Goal: Information Seeking & Learning: Understand process/instructions

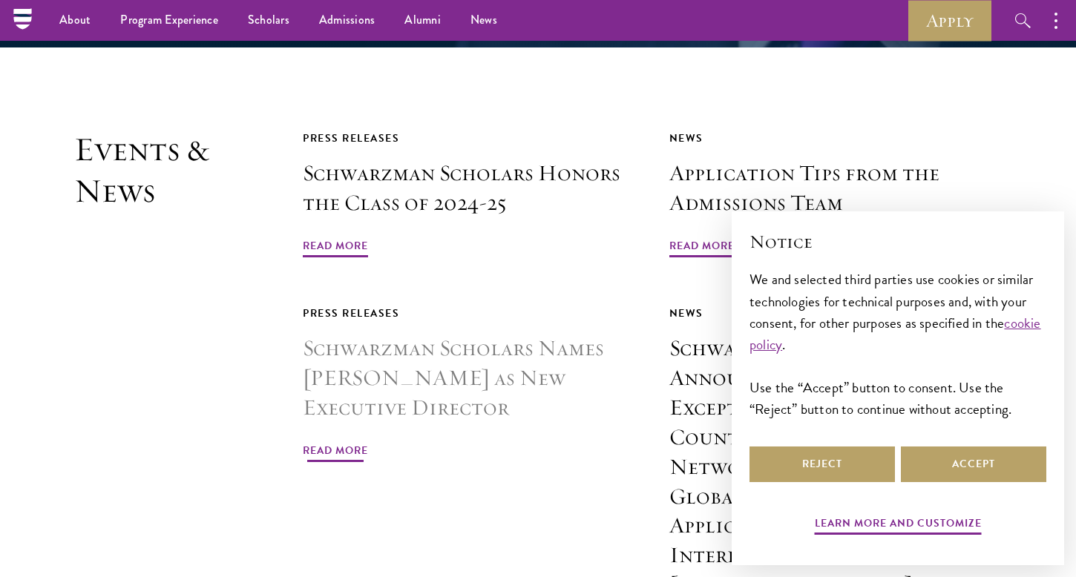
scroll to position [3453, 0]
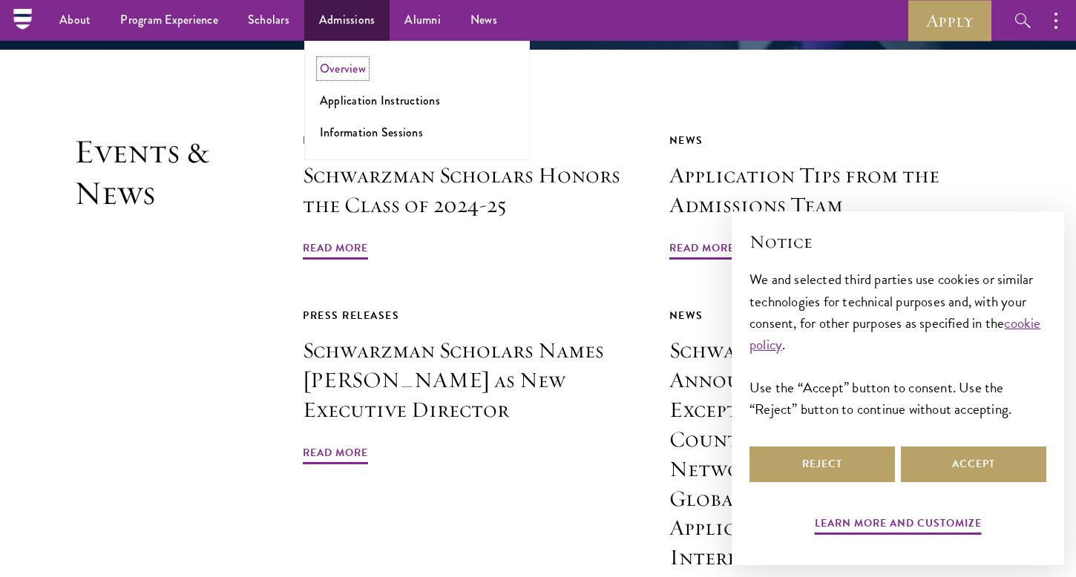
click at [342, 62] on link "Overview" at bounding box center [343, 68] width 46 height 17
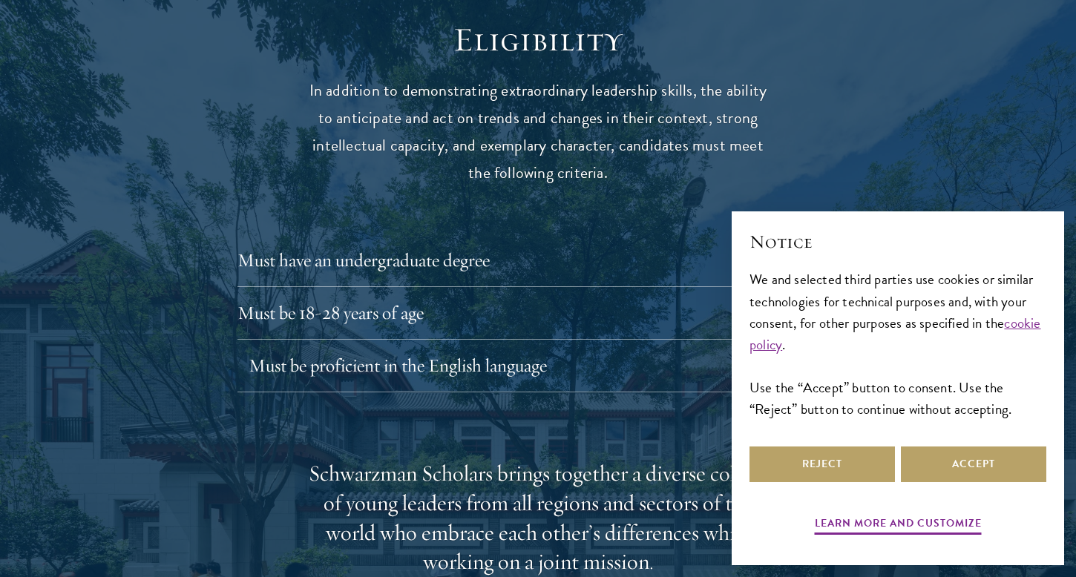
scroll to position [1974, 0]
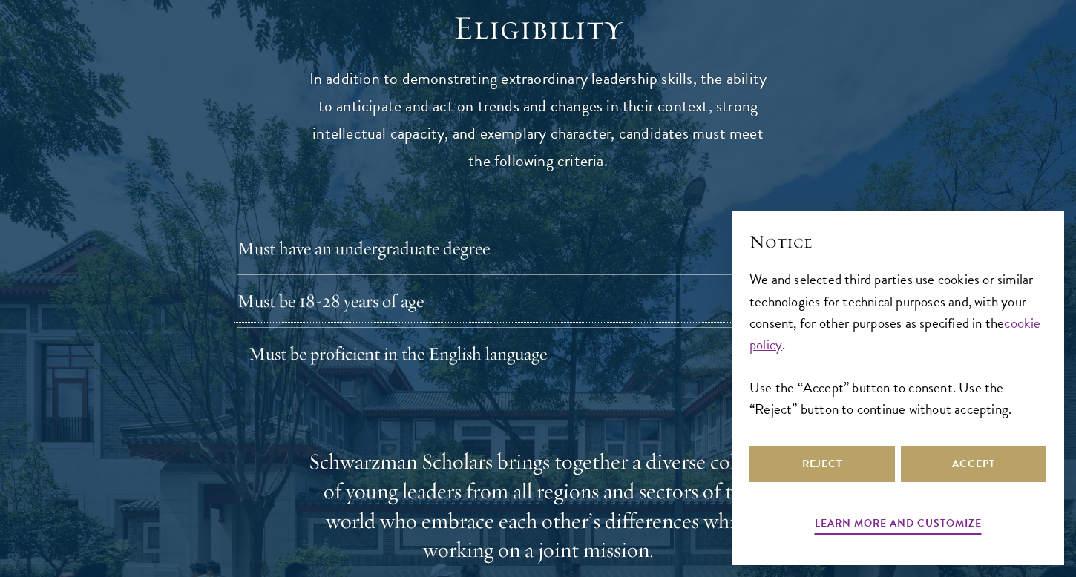
click at [416, 283] on button "Must be 18-28 years of age" at bounding box center [537, 301] width 601 height 36
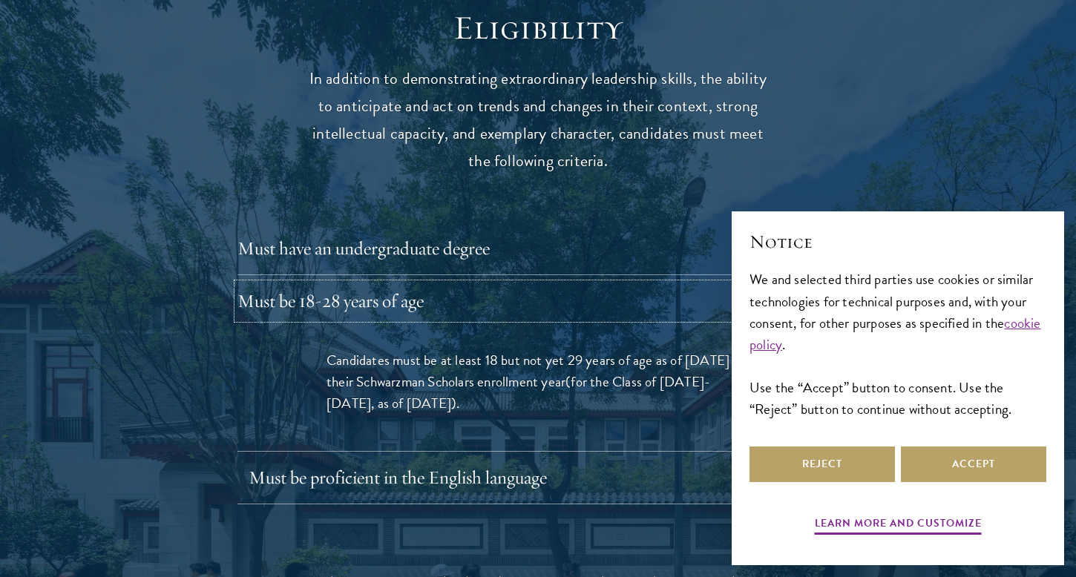
click at [416, 283] on button "Must be 18-28 years of age" at bounding box center [537, 301] width 601 height 36
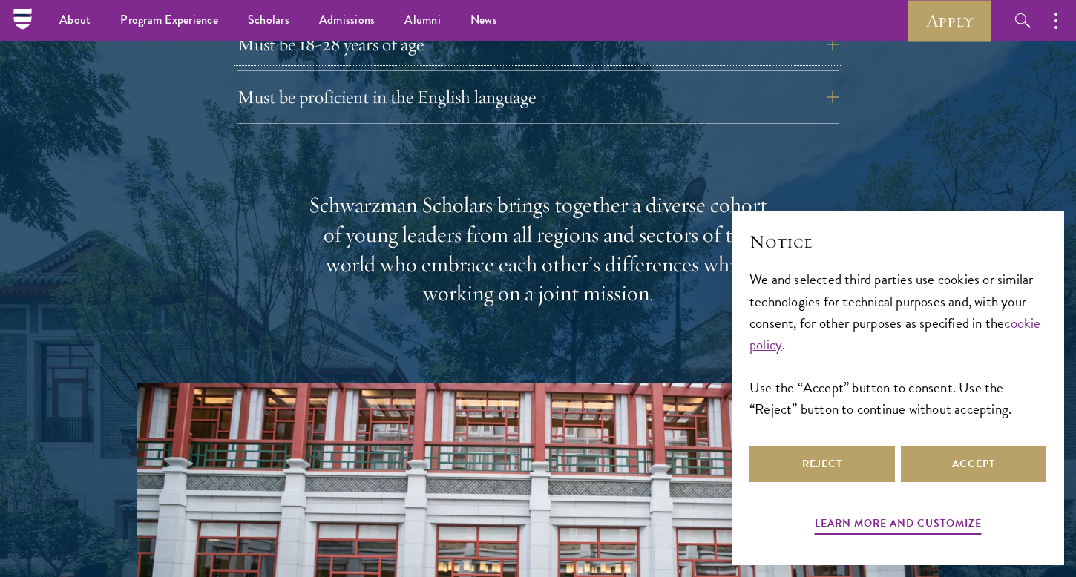
scroll to position [2210, 0]
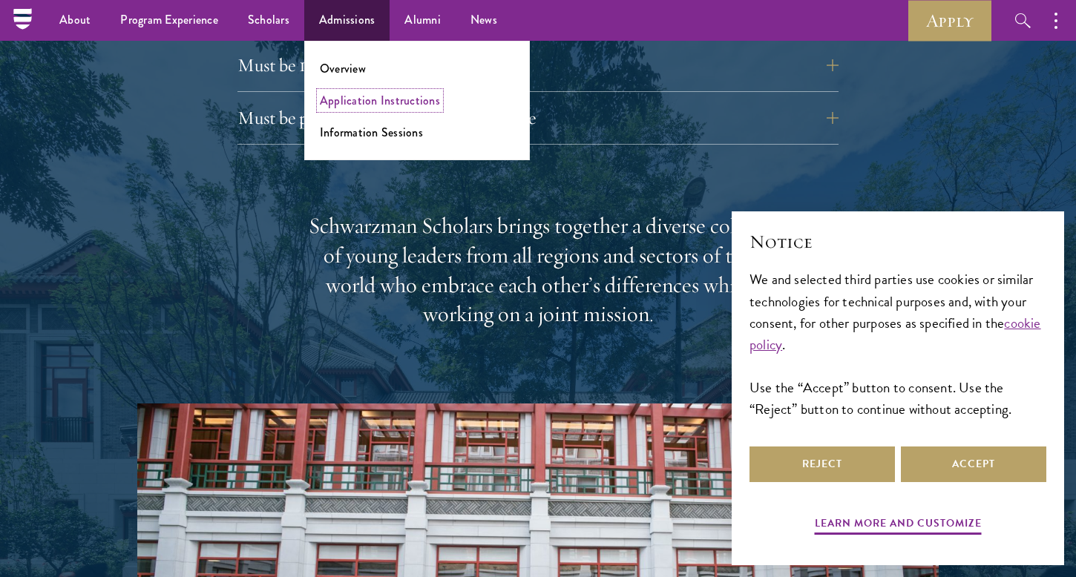
click at [343, 96] on link "Application Instructions" at bounding box center [380, 100] width 120 height 17
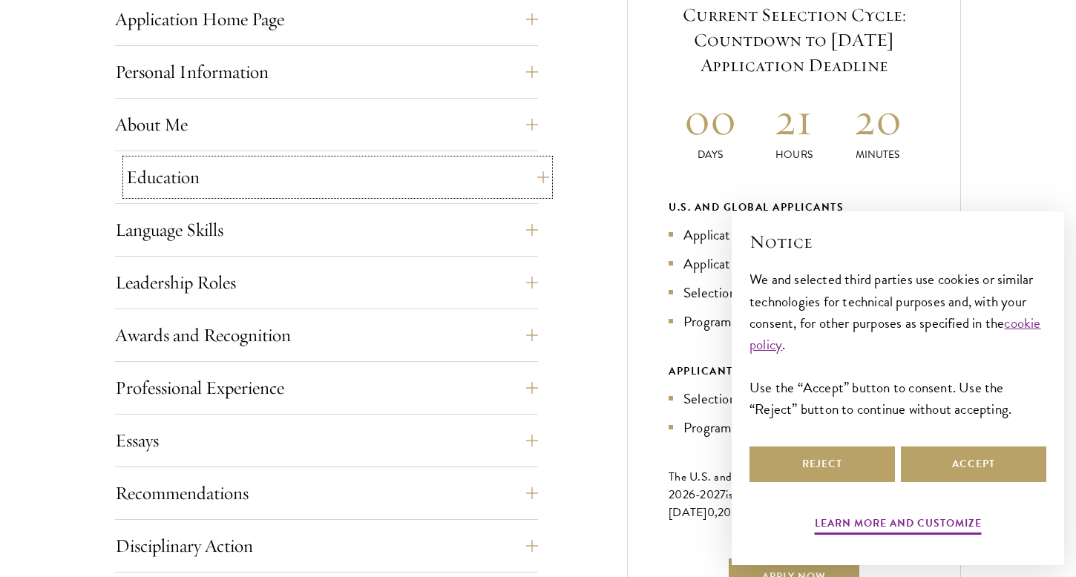
click at [298, 186] on button "Education" at bounding box center [337, 178] width 423 height 36
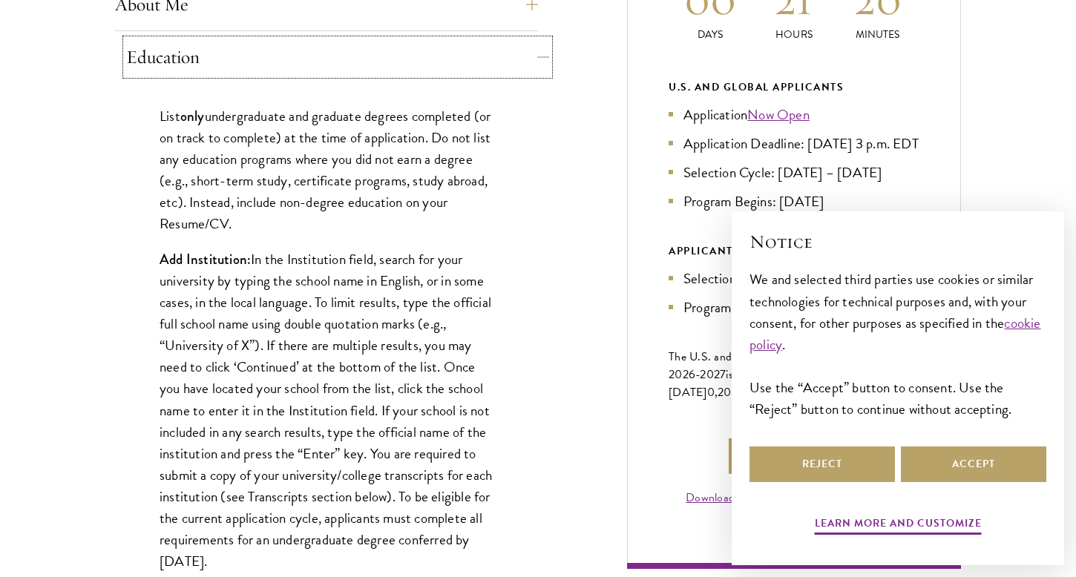
scroll to position [769, 0]
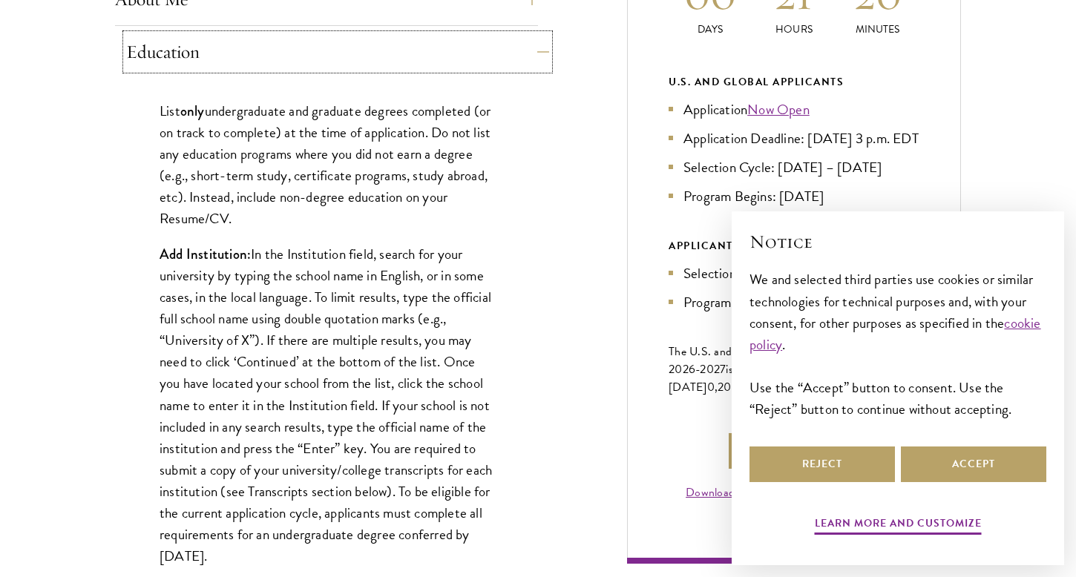
click at [341, 51] on button "Education" at bounding box center [337, 52] width 423 height 36
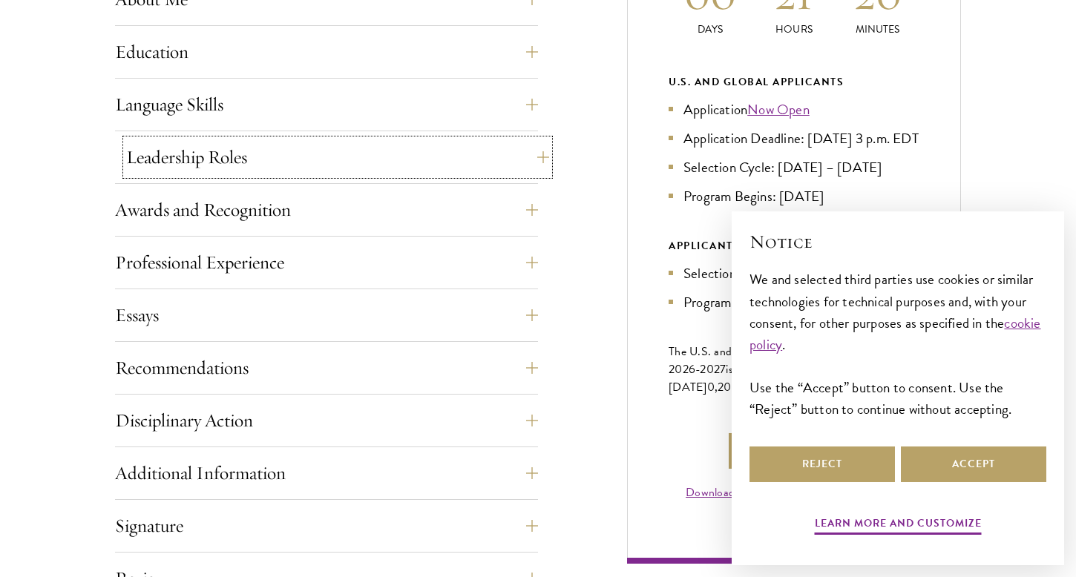
click at [306, 165] on button "Leadership Roles" at bounding box center [337, 157] width 423 height 36
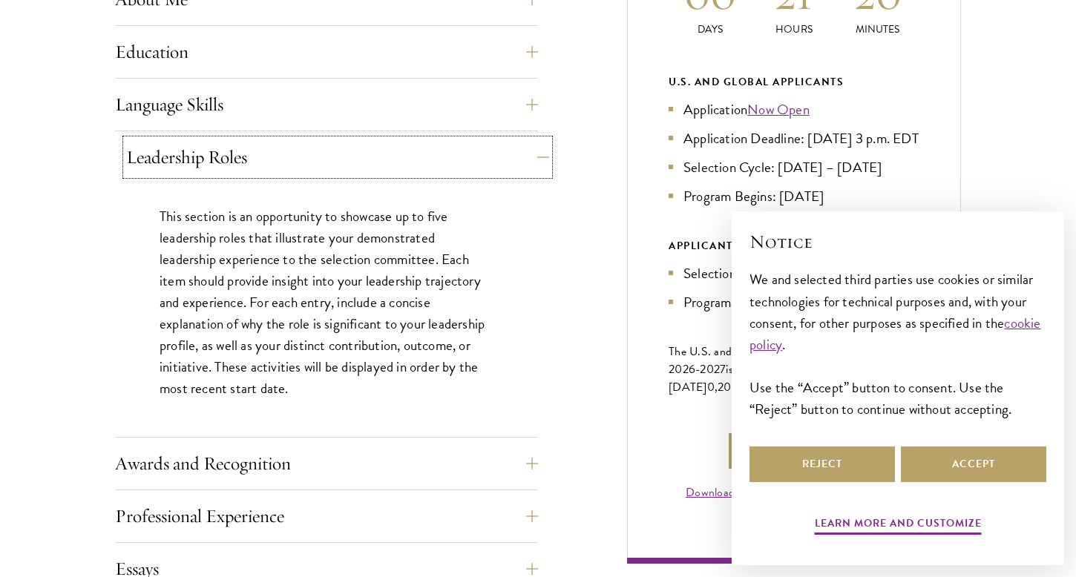
click at [305, 165] on button "Leadership Roles" at bounding box center [337, 157] width 423 height 36
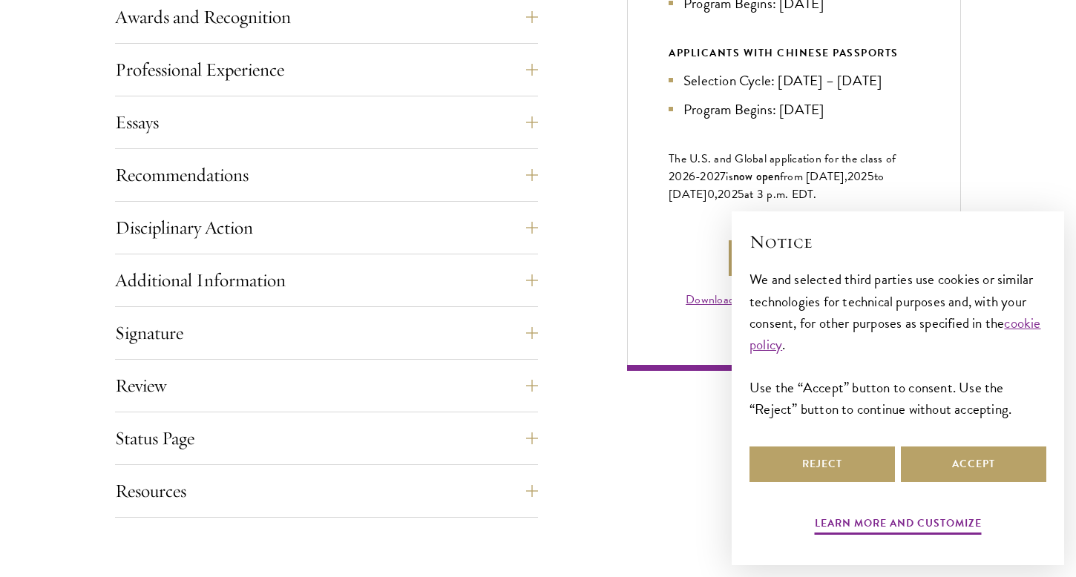
scroll to position [965, 0]
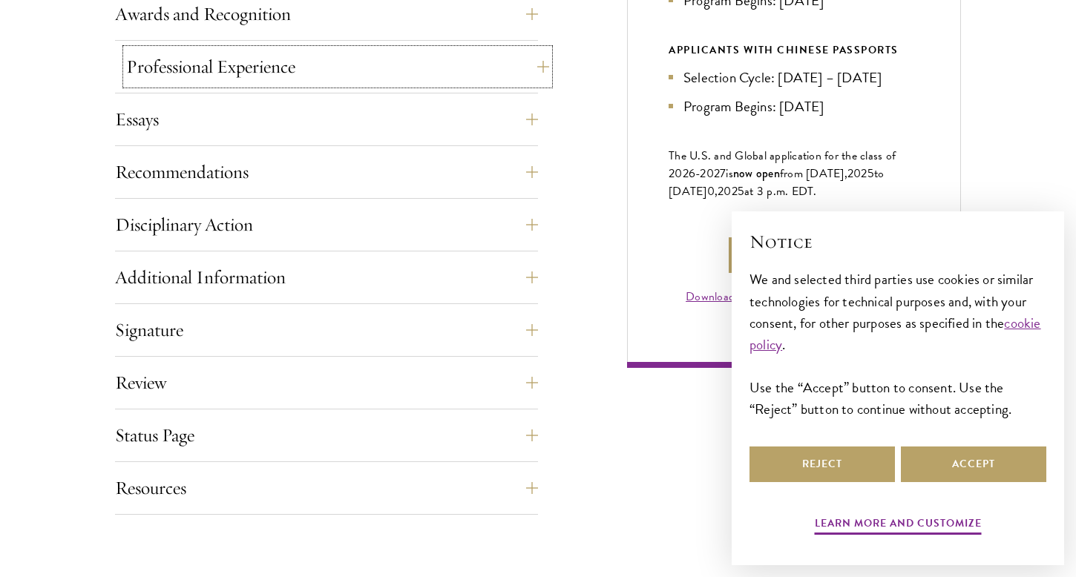
click at [349, 66] on button "Professional Experience" at bounding box center [337, 67] width 423 height 36
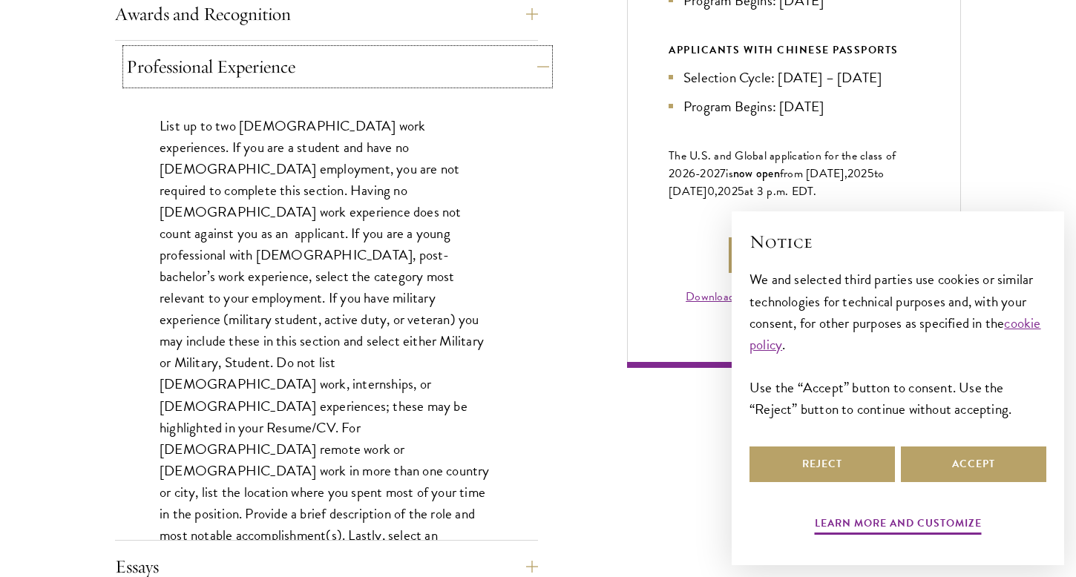
click at [349, 66] on button "Professional Experience" at bounding box center [337, 67] width 423 height 36
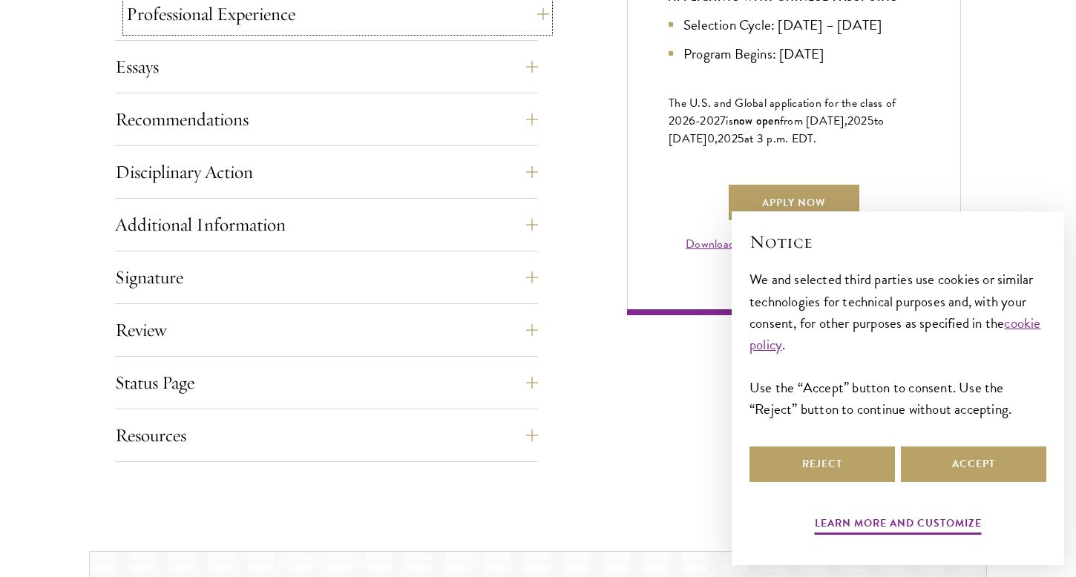
scroll to position [1022, 0]
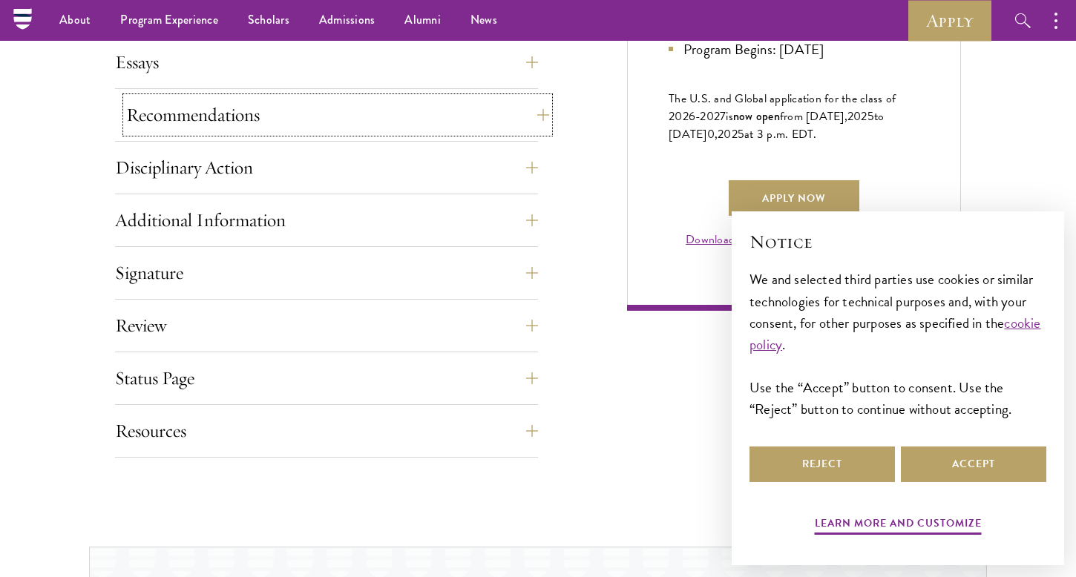
click at [335, 109] on button "Recommendations" at bounding box center [337, 115] width 423 height 36
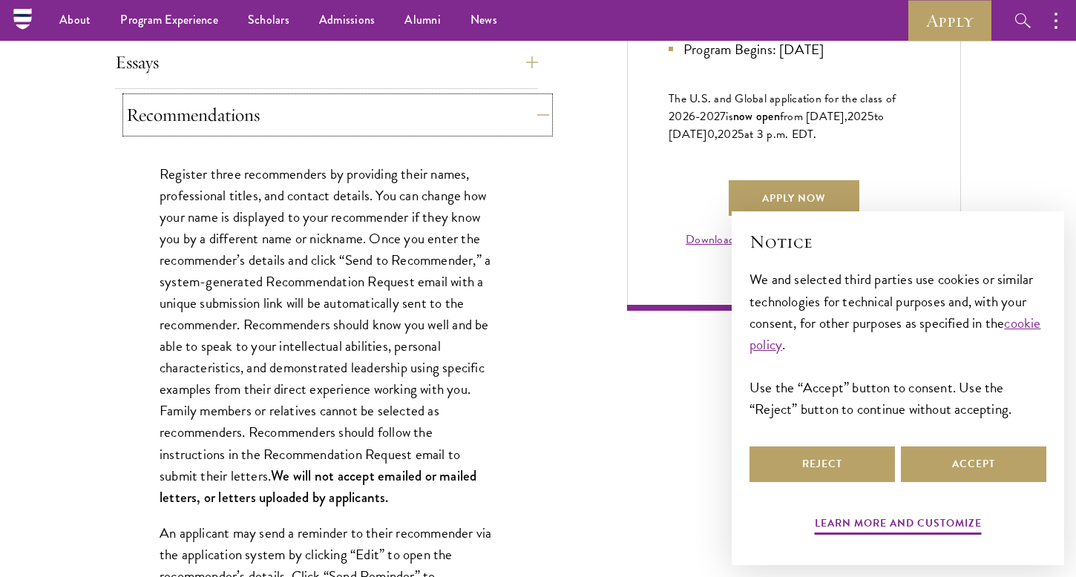
click at [335, 109] on button "Recommendations" at bounding box center [337, 115] width 423 height 36
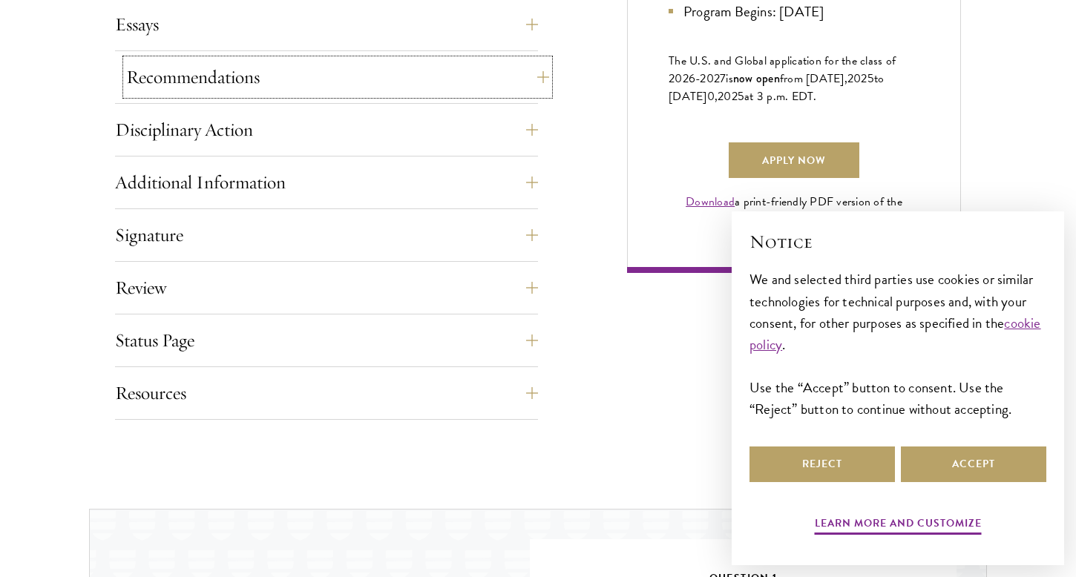
scroll to position [1069, 0]
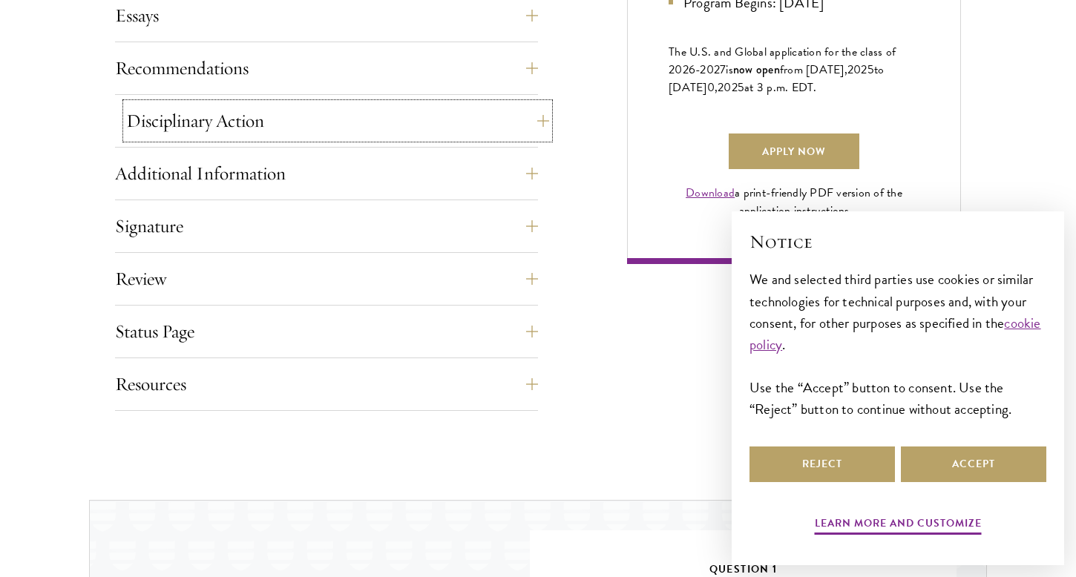
click at [342, 116] on button "Disciplinary Action" at bounding box center [337, 121] width 423 height 36
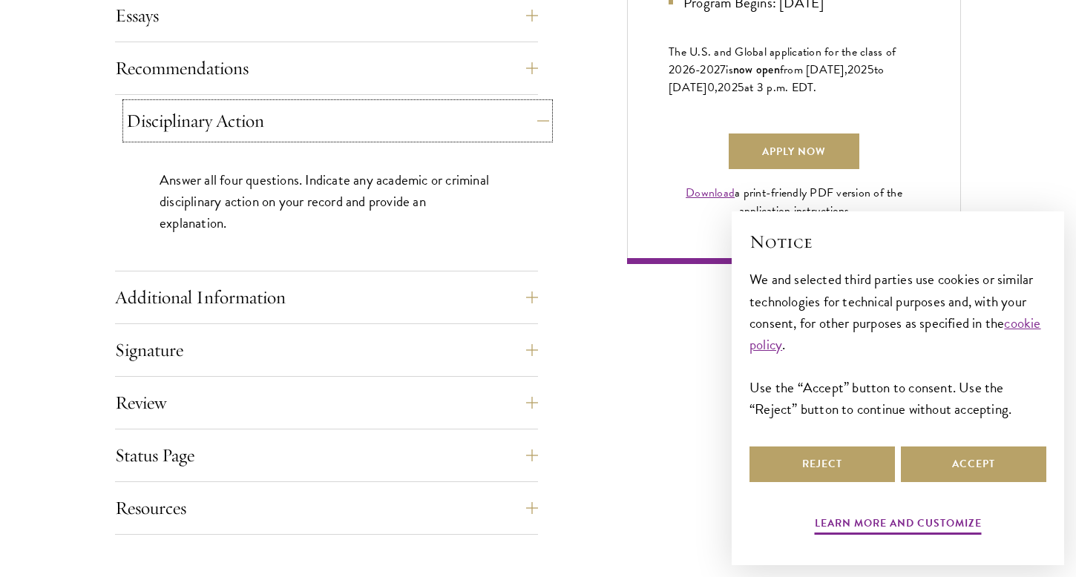
click at [342, 116] on button "Disciplinary Action" at bounding box center [337, 121] width 423 height 36
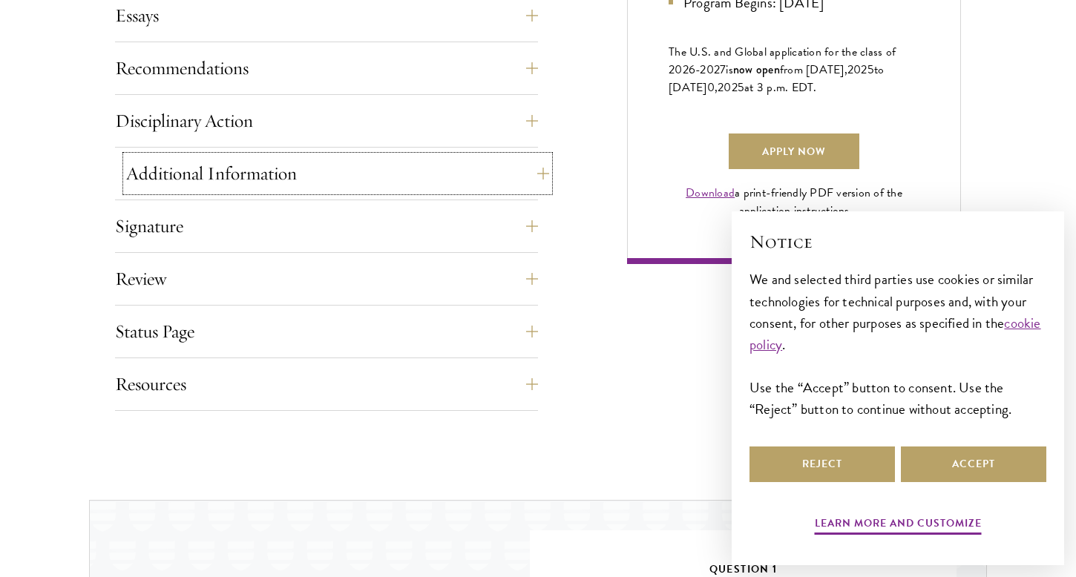
click at [324, 170] on button "Additional Information" at bounding box center [337, 174] width 423 height 36
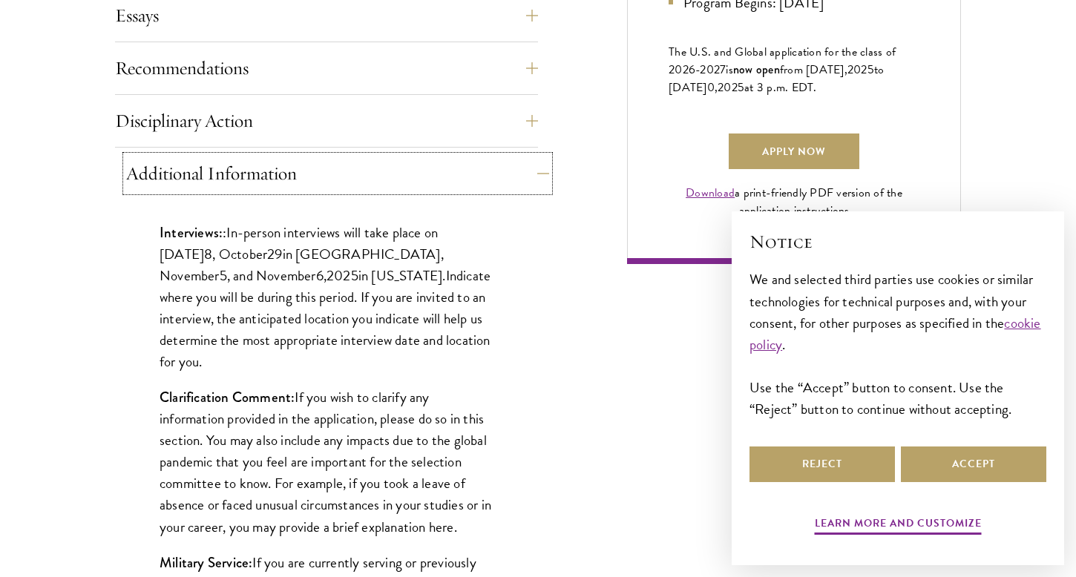
click at [324, 169] on button "Additional Information" at bounding box center [337, 174] width 423 height 36
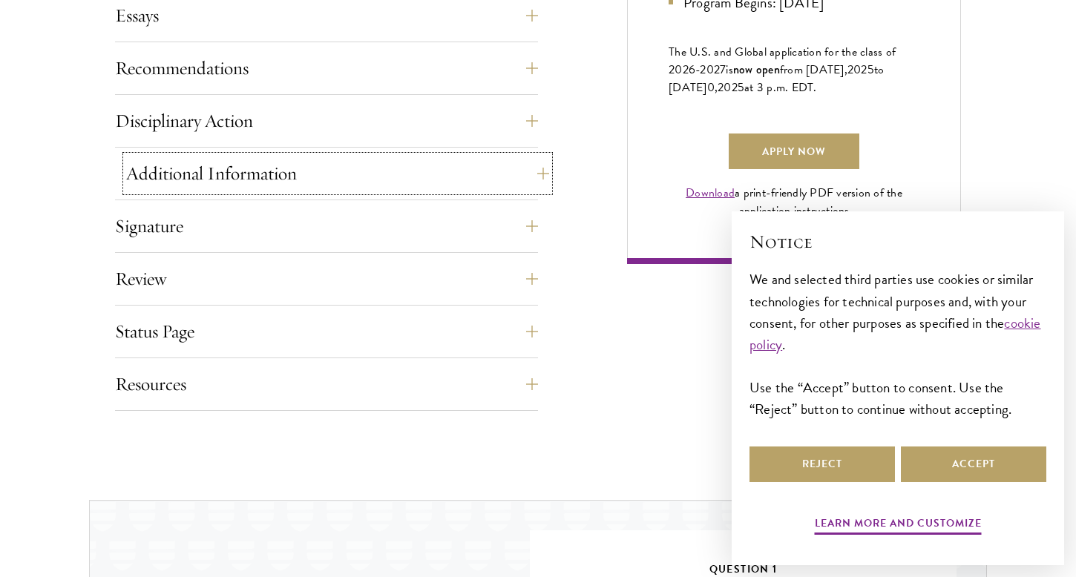
click at [324, 169] on button "Additional Information" at bounding box center [337, 174] width 423 height 36
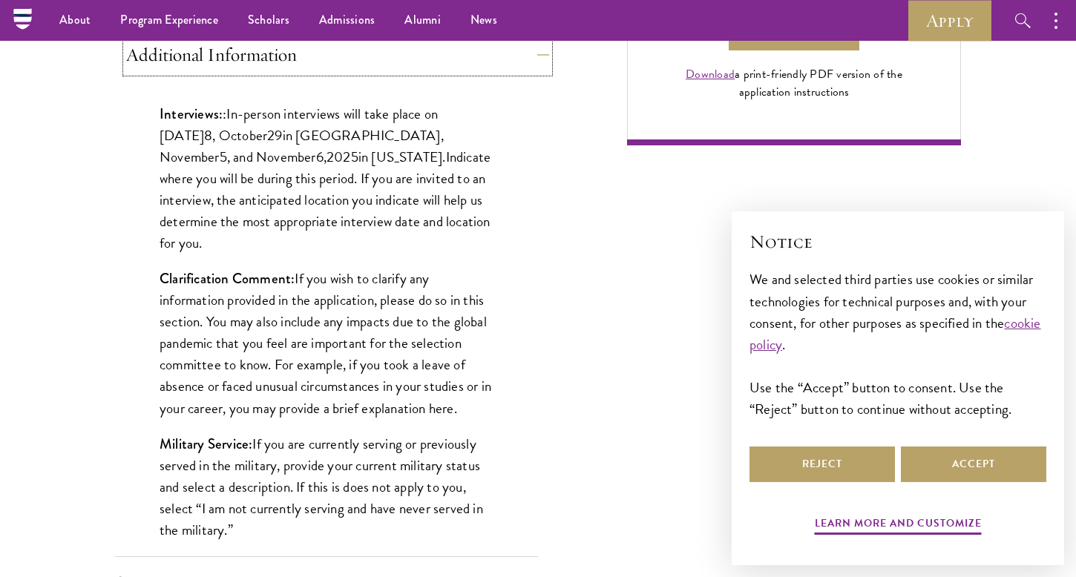
scroll to position [1178, 0]
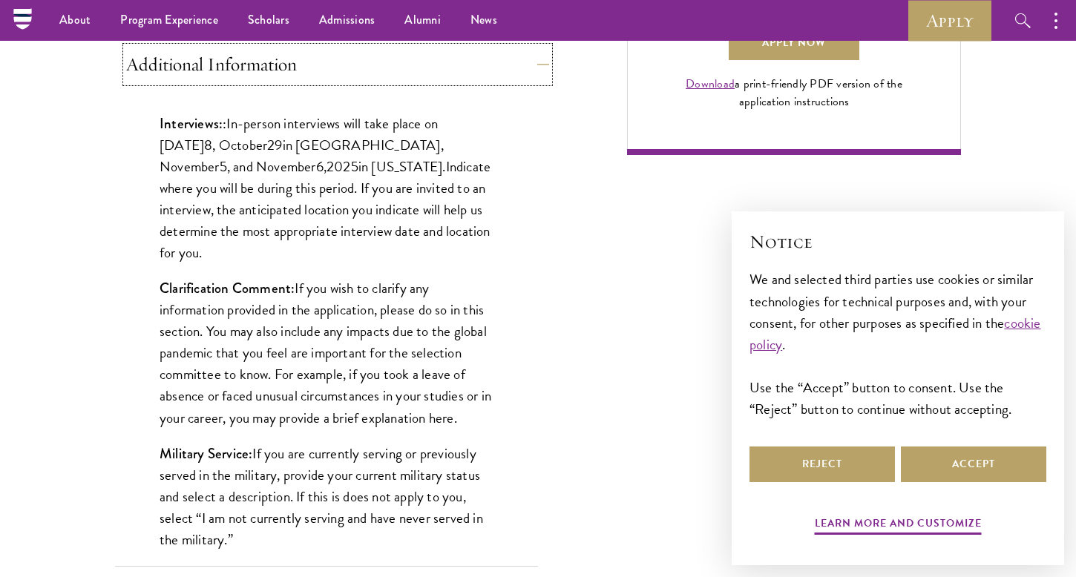
click at [350, 65] on button "Additional Information" at bounding box center [337, 65] width 423 height 36
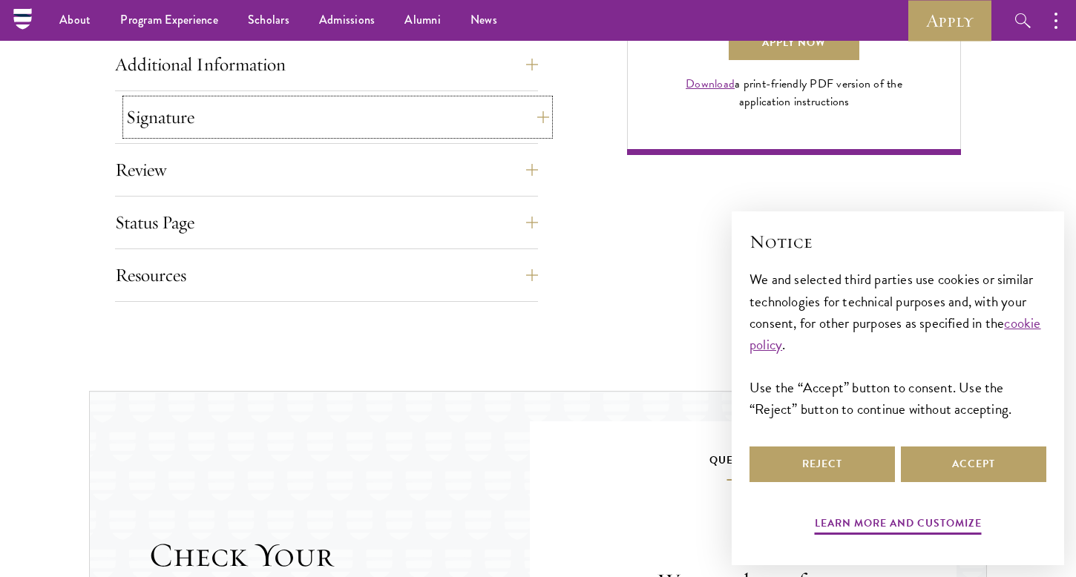
click at [316, 120] on button "Signature" at bounding box center [337, 117] width 423 height 36
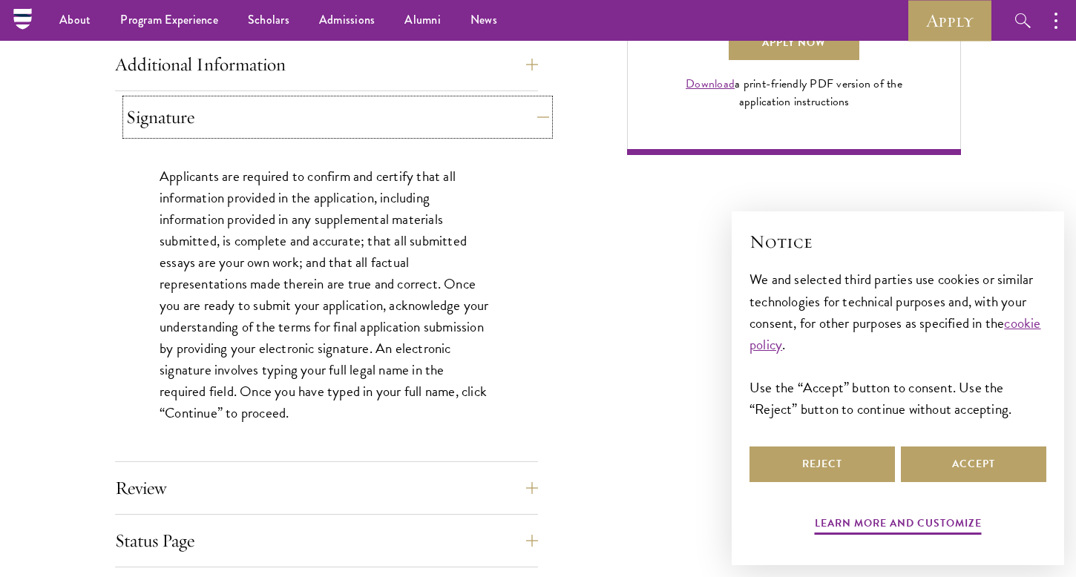
click at [316, 120] on button "Signature" at bounding box center [337, 117] width 423 height 36
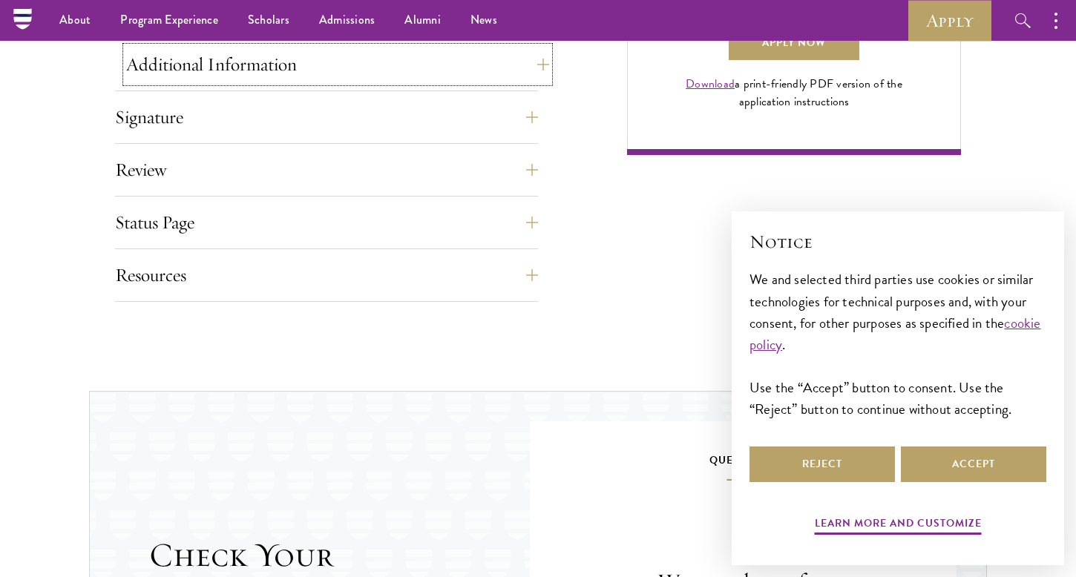
click at [332, 74] on button "Additional Information" at bounding box center [337, 65] width 423 height 36
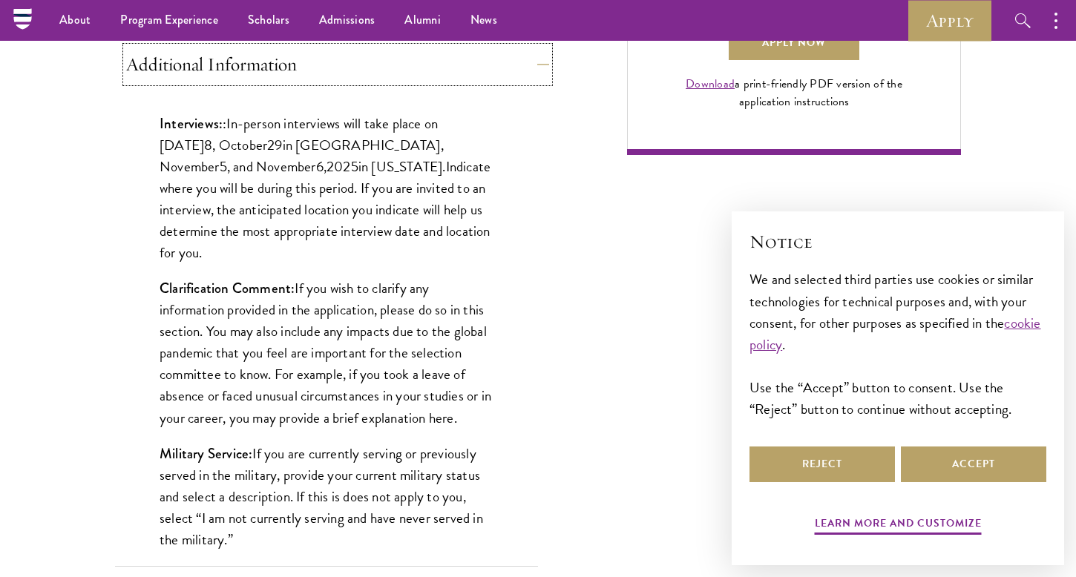
click at [332, 74] on button "Additional Information" at bounding box center [337, 65] width 423 height 36
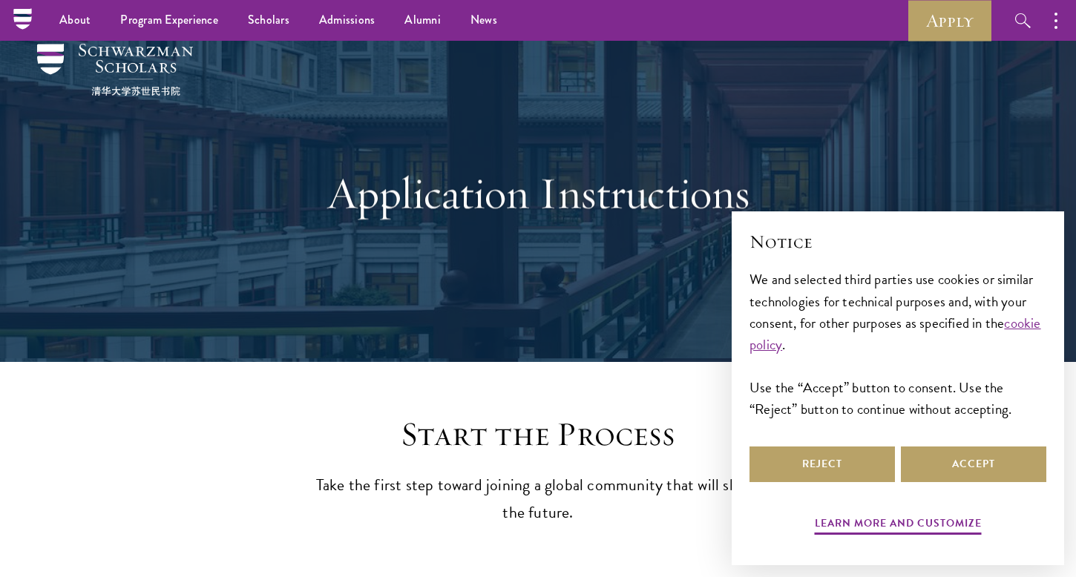
scroll to position [0, 0]
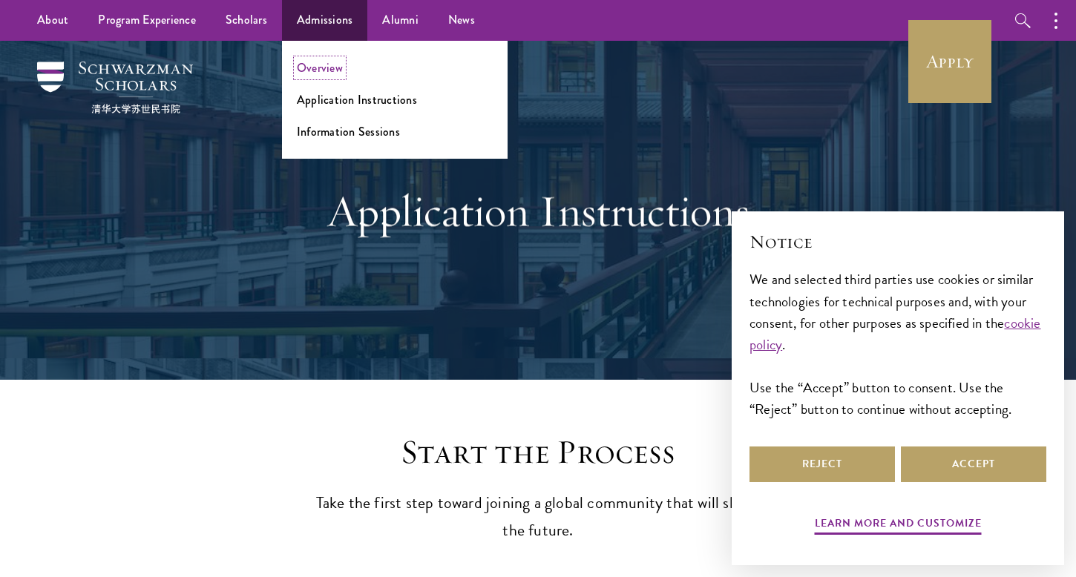
click at [307, 65] on link "Overview" at bounding box center [320, 67] width 46 height 17
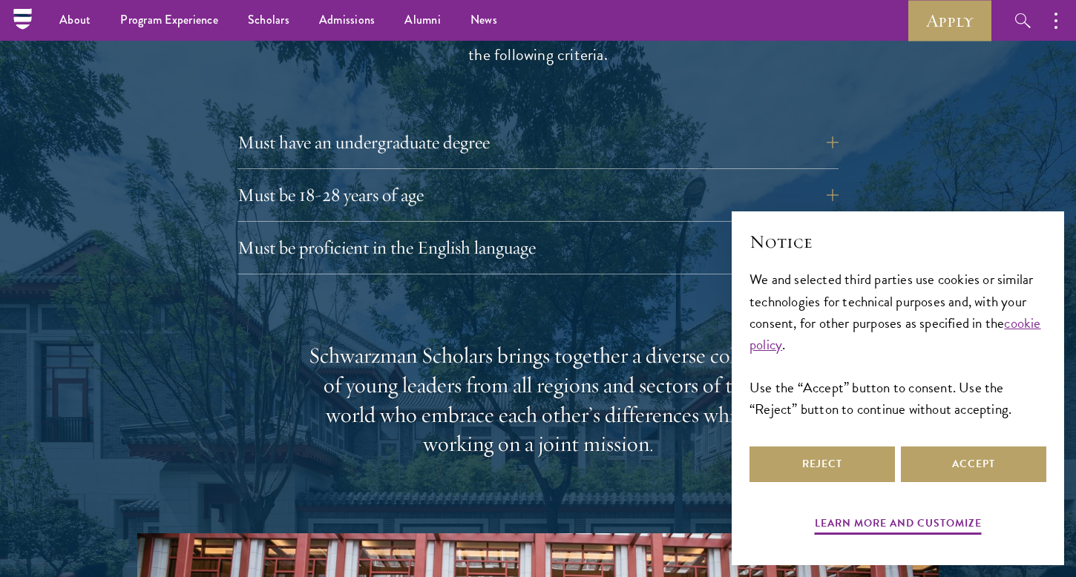
scroll to position [2075, 0]
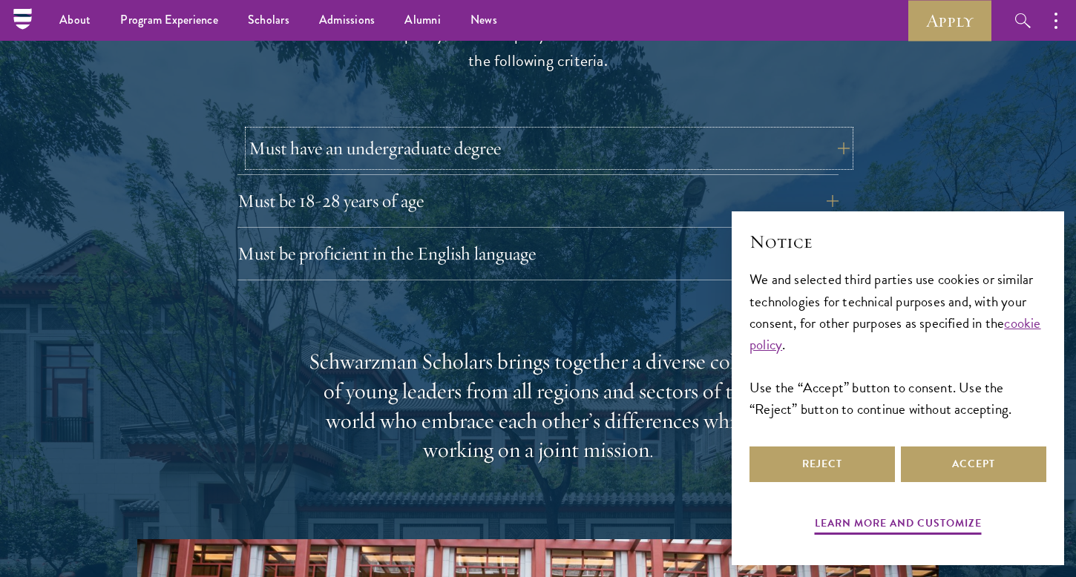
click at [329, 131] on button "Must have an undergraduate degree" at bounding box center [549, 149] width 601 height 36
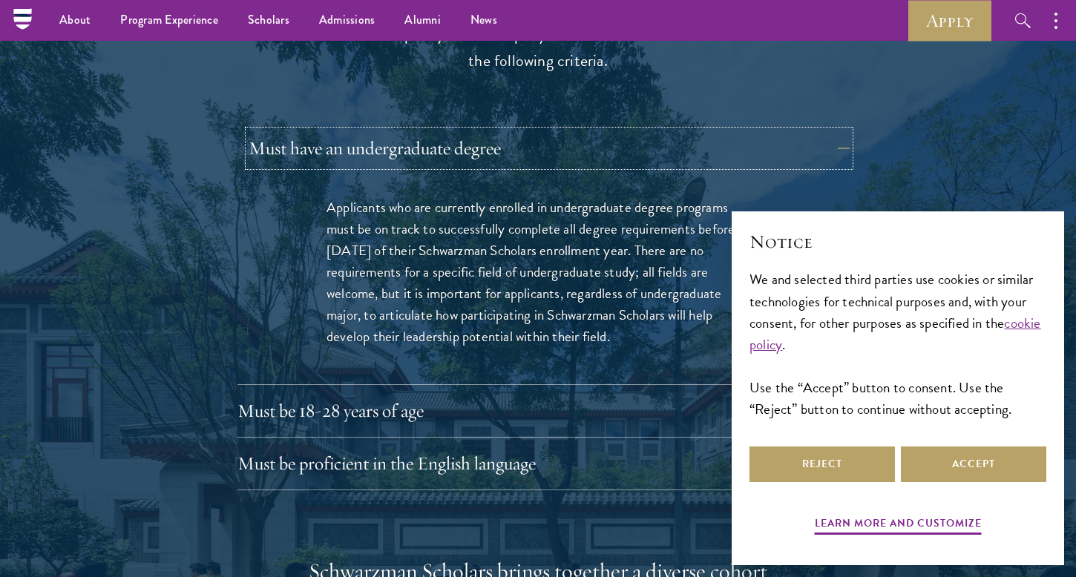
click at [329, 131] on button "Must have an undergraduate degree" at bounding box center [549, 149] width 601 height 36
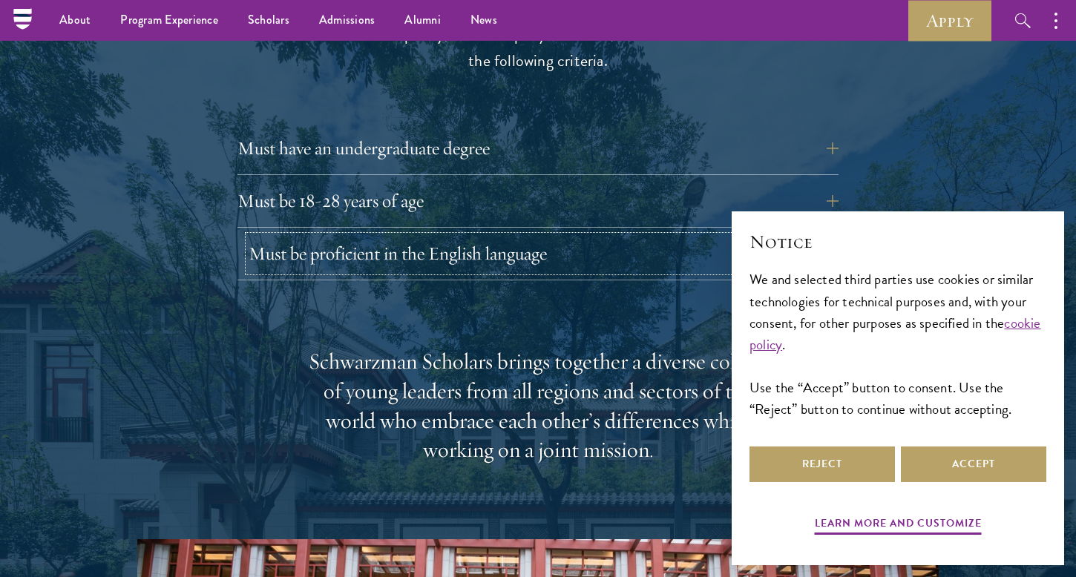
click at [327, 236] on button "Must be proficient in the English language" at bounding box center [549, 254] width 601 height 36
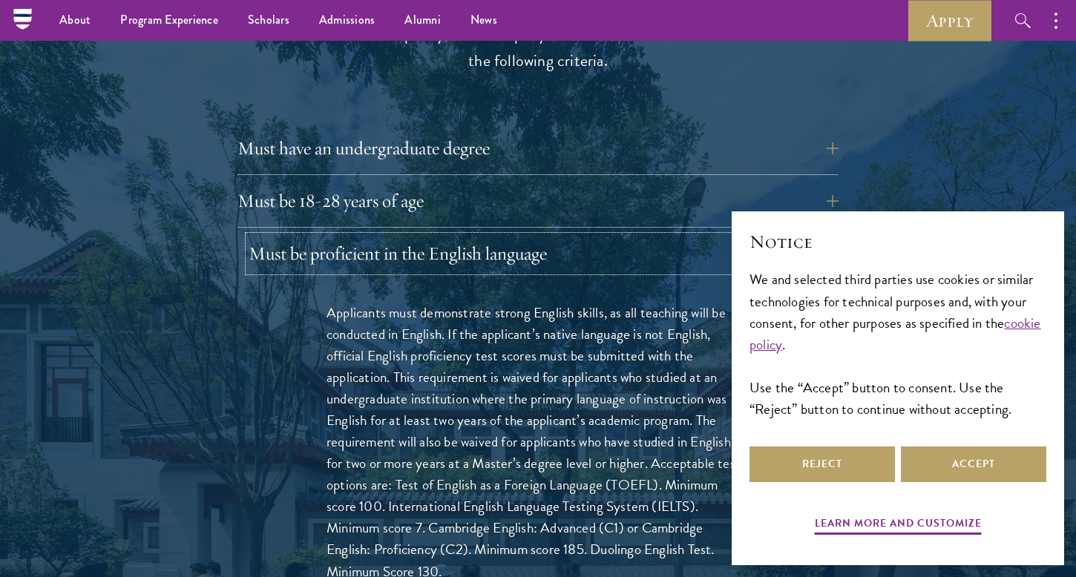
click at [327, 236] on button "Must be proficient in the English language" at bounding box center [549, 254] width 601 height 36
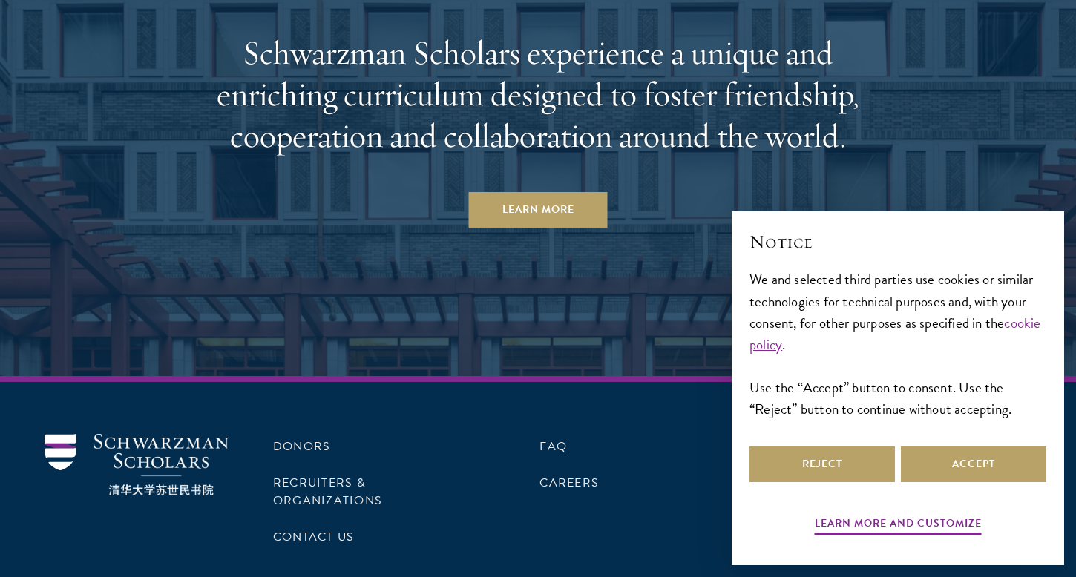
scroll to position [7548, 0]
